Goal: Information Seeking & Learning: Learn about a topic

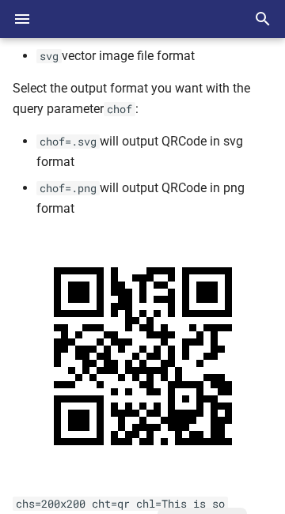
scroll to position [2072, 0]
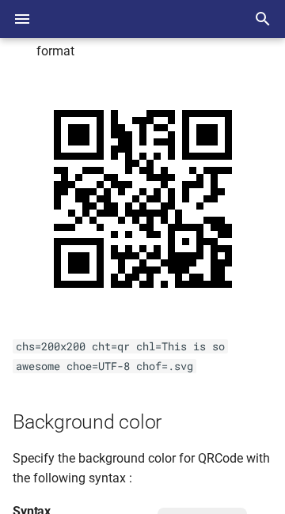
click at [184, 413] on h2 "Background color" at bounding box center [142, 422] width 259 height 28
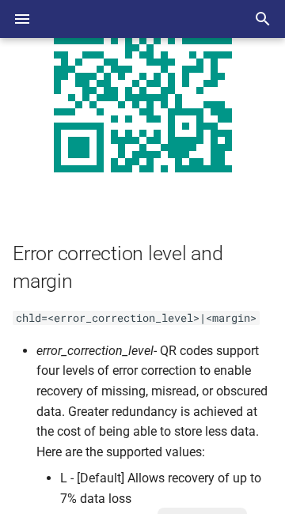
scroll to position [3610, 0]
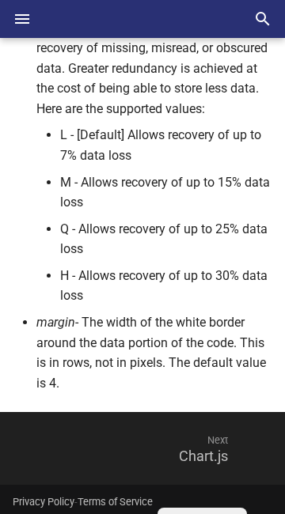
click at [206, 457] on span "Next" at bounding box center [158, 440] width 171 height 38
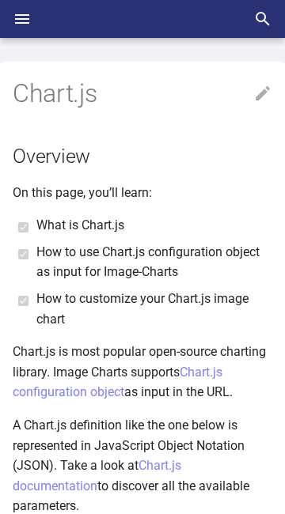
click at [37, 225] on li "What is Chart.js" at bounding box center [154, 225] width 236 height 21
click at [31, 298] on ul "What is Chart.js How to use Chart.js configuration object as input for Image-Ch…" at bounding box center [146, 272] width 251 height 114
click at [36, 325] on li "How to customize your Chart.js image chart" at bounding box center [154, 309] width 236 height 40
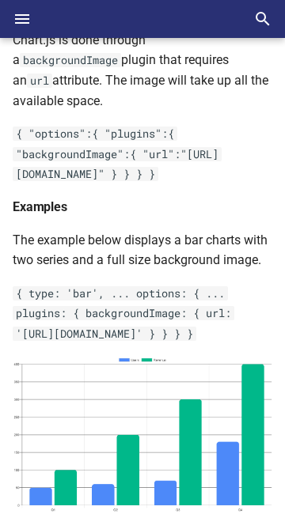
scroll to position [9133, 0]
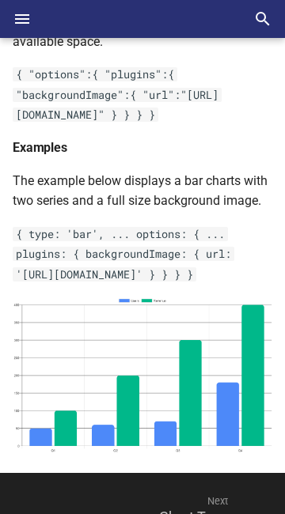
click at [185, 482] on span "Next" at bounding box center [158, 501] width 171 height 38
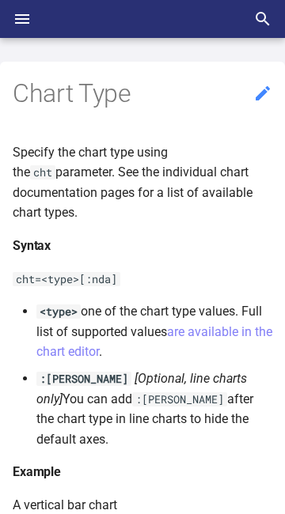
click at [255, 98] on icon at bounding box center [262, 93] width 19 height 19
click at [263, 96] on icon at bounding box center [262, 93] width 19 height 19
